Goal: Task Accomplishment & Management: Manage account settings

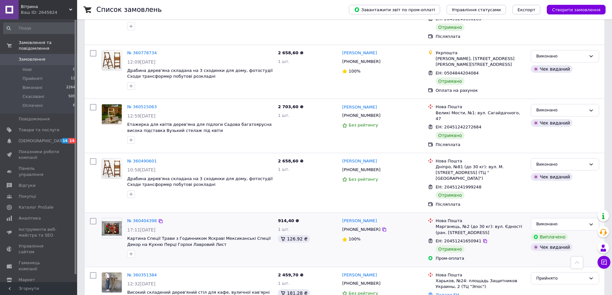
scroll to position [706, 0]
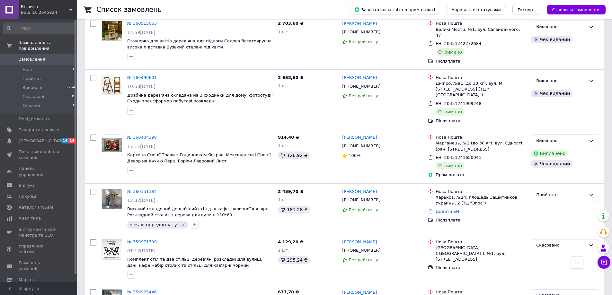
click at [577, 262] on icon at bounding box center [576, 262] width 4 height 4
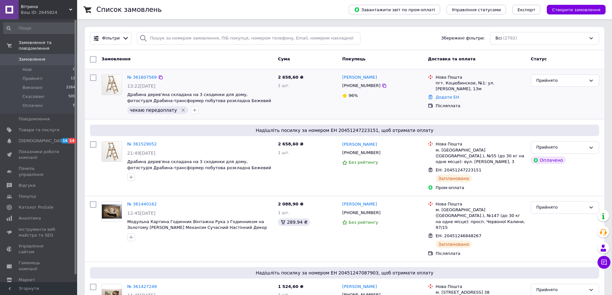
click at [180, 111] on icon "Видалити мітку" at bounding box center [182, 110] width 5 height 5
click at [130, 113] on button "button" at bounding box center [131, 110] width 8 height 8
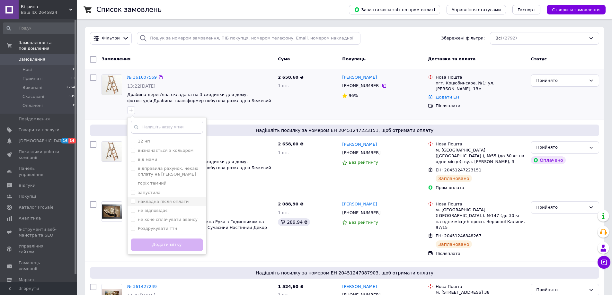
scroll to position [18, 0]
click at [175, 212] on div "Роздрукувати ттн" at bounding box center [167, 211] width 72 height 6
checkbox input "true"
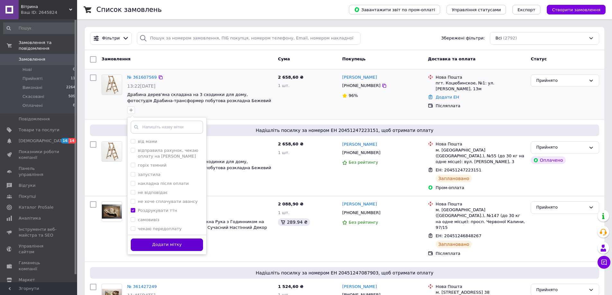
click at [180, 250] on button "Додати мітку" at bounding box center [167, 245] width 72 height 13
